Goal: Task Accomplishment & Management: Use online tool/utility

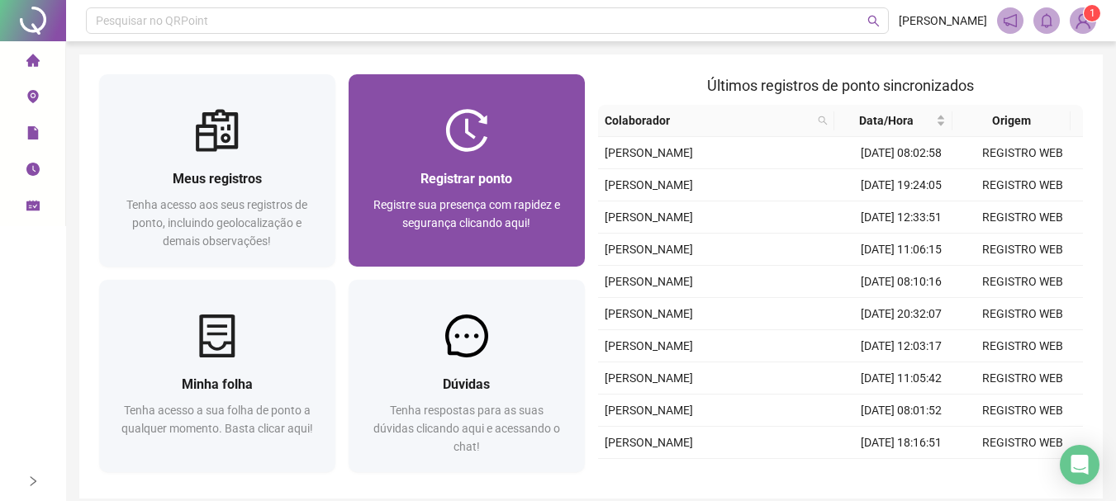
click at [496, 145] on div at bounding box center [467, 130] width 236 height 43
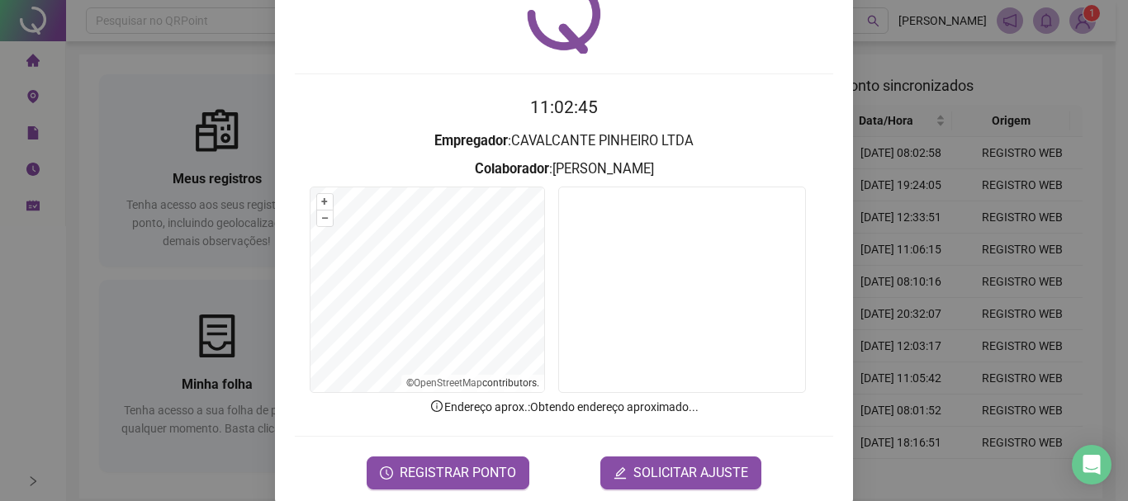
scroll to position [107, 0]
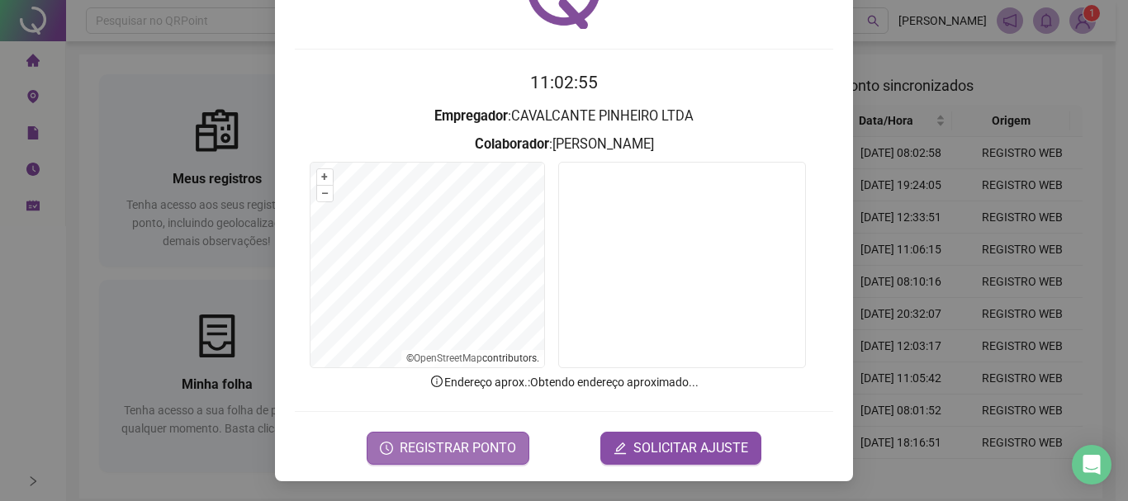
click at [444, 444] on span "REGISTRAR PONTO" at bounding box center [458, 449] width 116 height 20
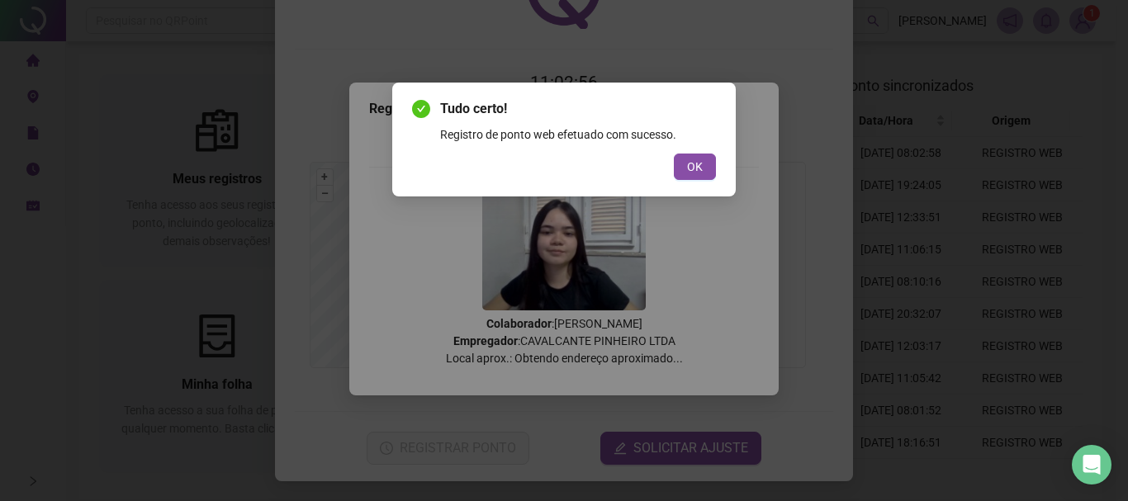
click at [713, 171] on button "OK" at bounding box center [695, 167] width 42 height 26
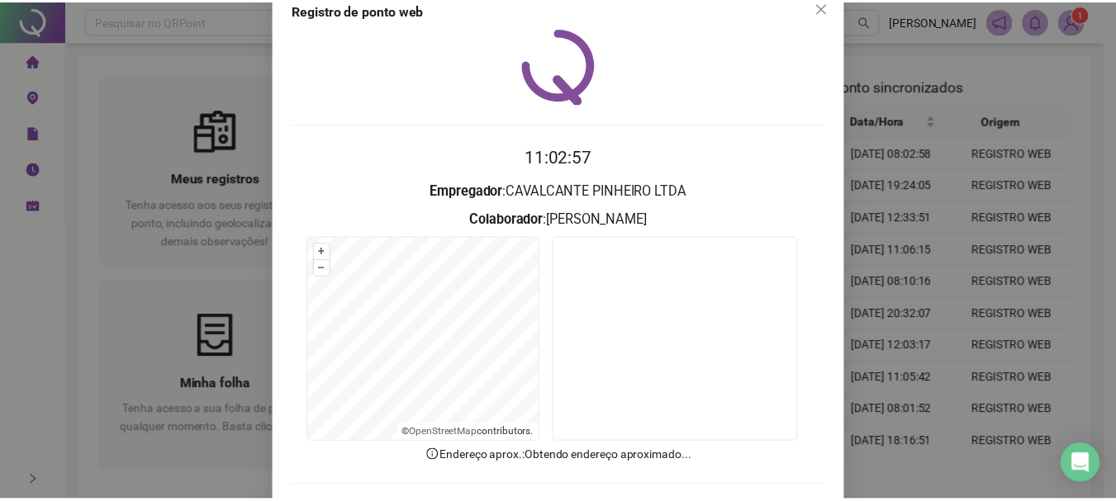
scroll to position [0, 0]
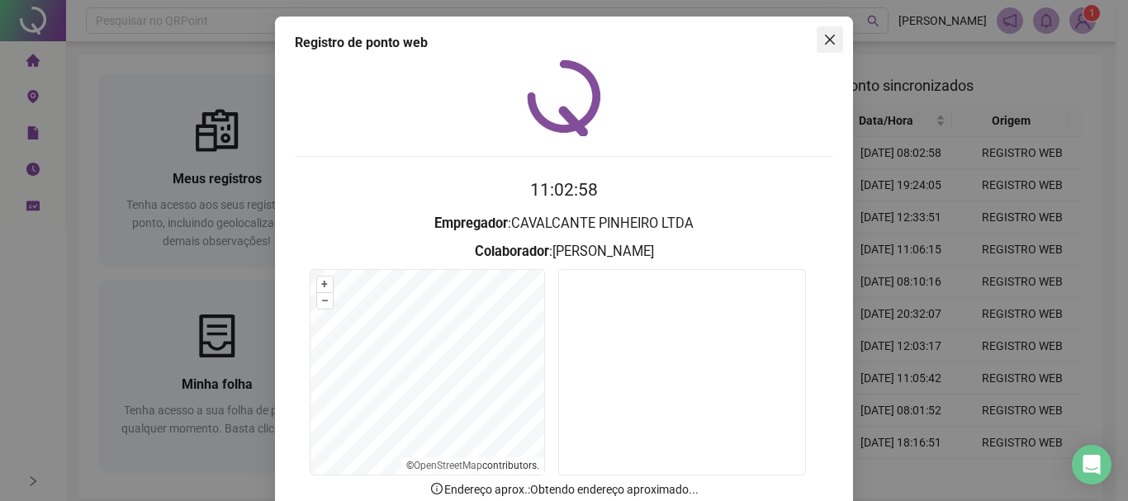
click at [833, 40] on span "Close" at bounding box center [830, 39] width 26 height 13
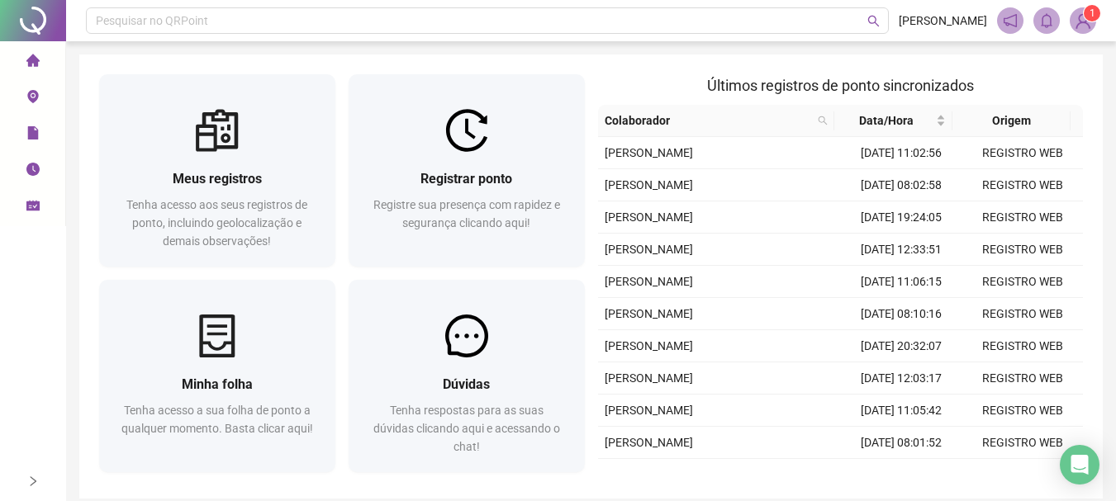
drag, startPoint x: 1091, startPoint y: 21, endPoint x: 1076, endPoint y: 45, distance: 28.2
click at [1092, 21] on span "1" at bounding box center [1083, 20] width 26 height 26
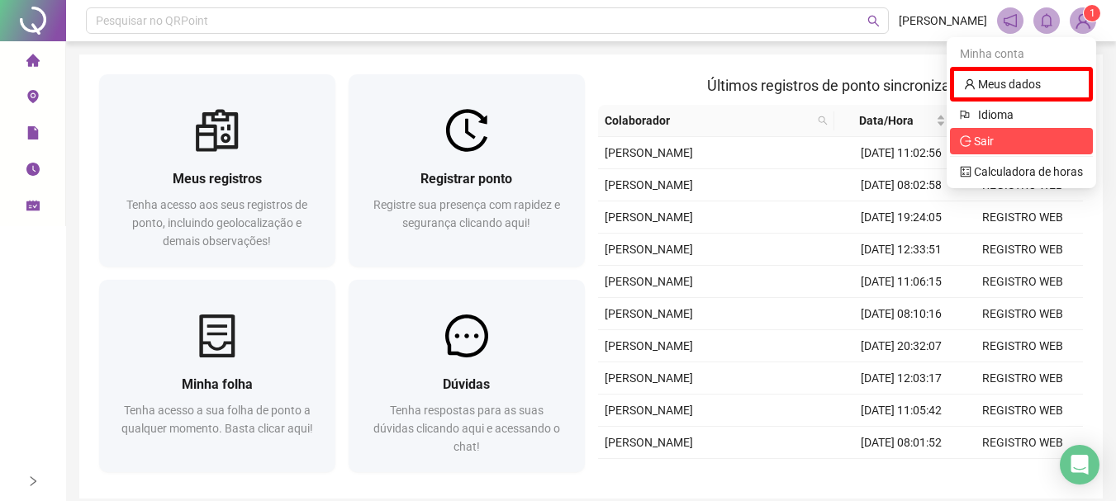
click at [996, 146] on span "Sair" at bounding box center [1021, 141] width 123 height 18
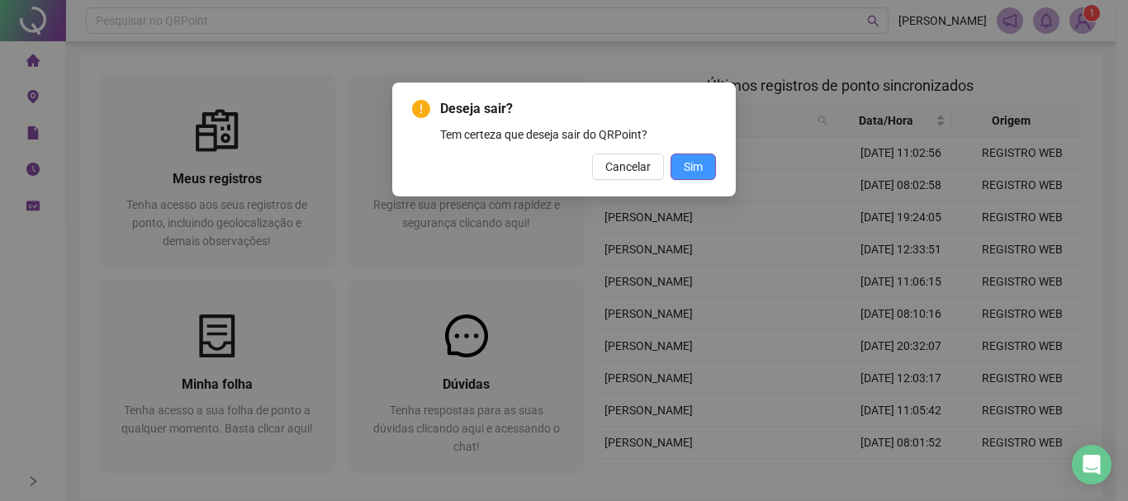
click at [690, 160] on span "Sim" at bounding box center [693, 167] width 19 height 18
